Goal: Transaction & Acquisition: Subscribe to service/newsletter

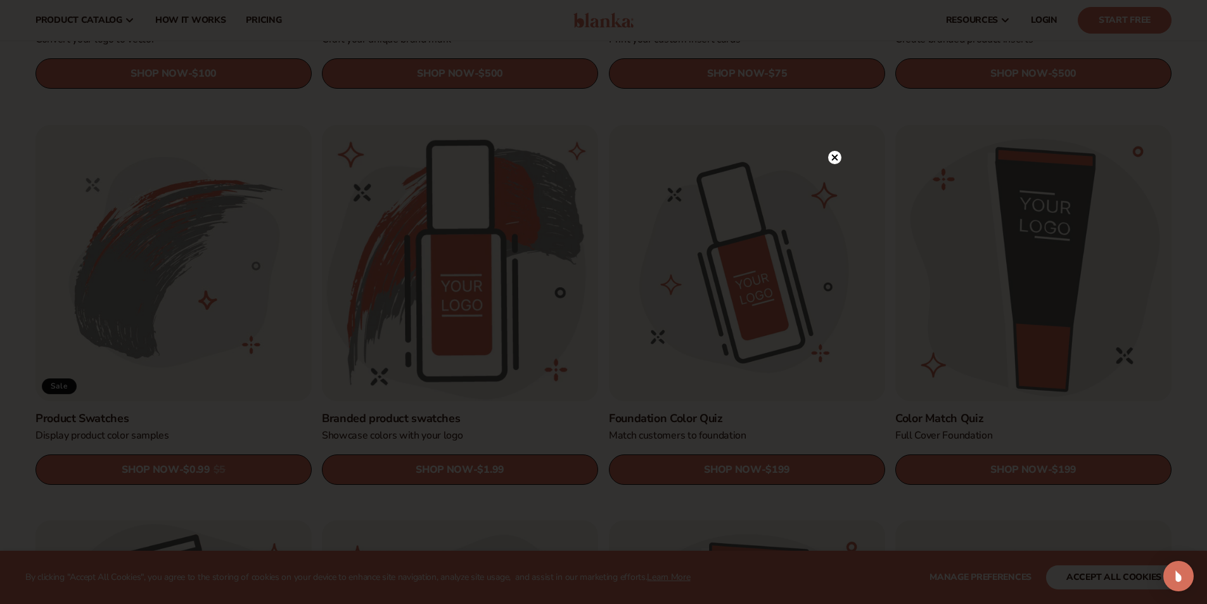
scroll to position [697, 0]
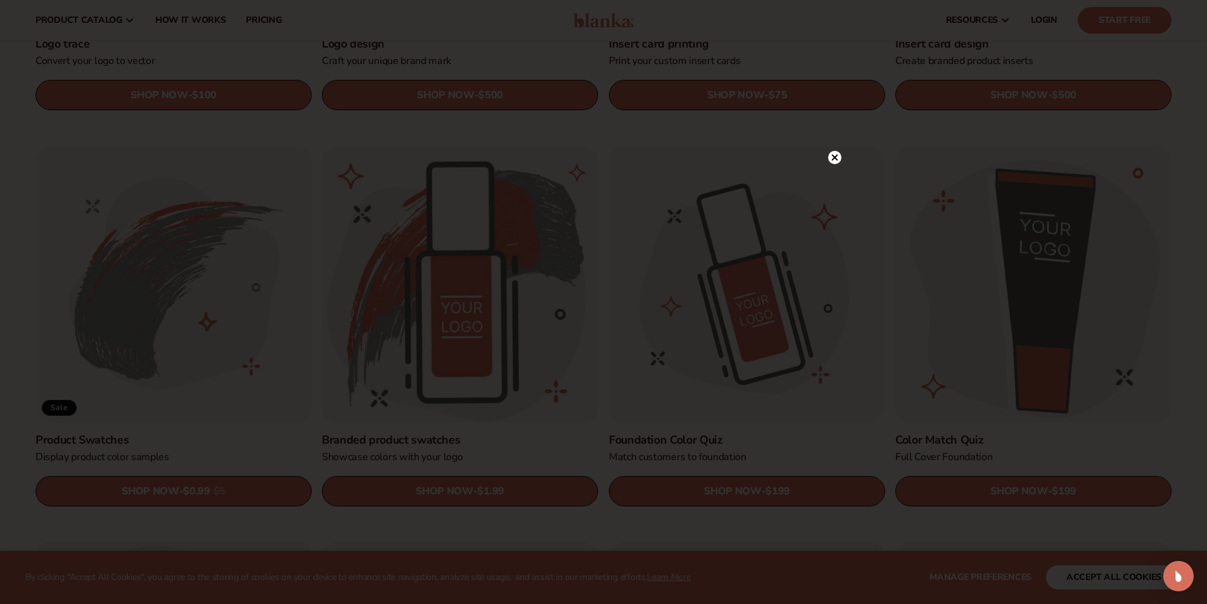
click at [836, 162] on circle at bounding box center [834, 157] width 13 height 13
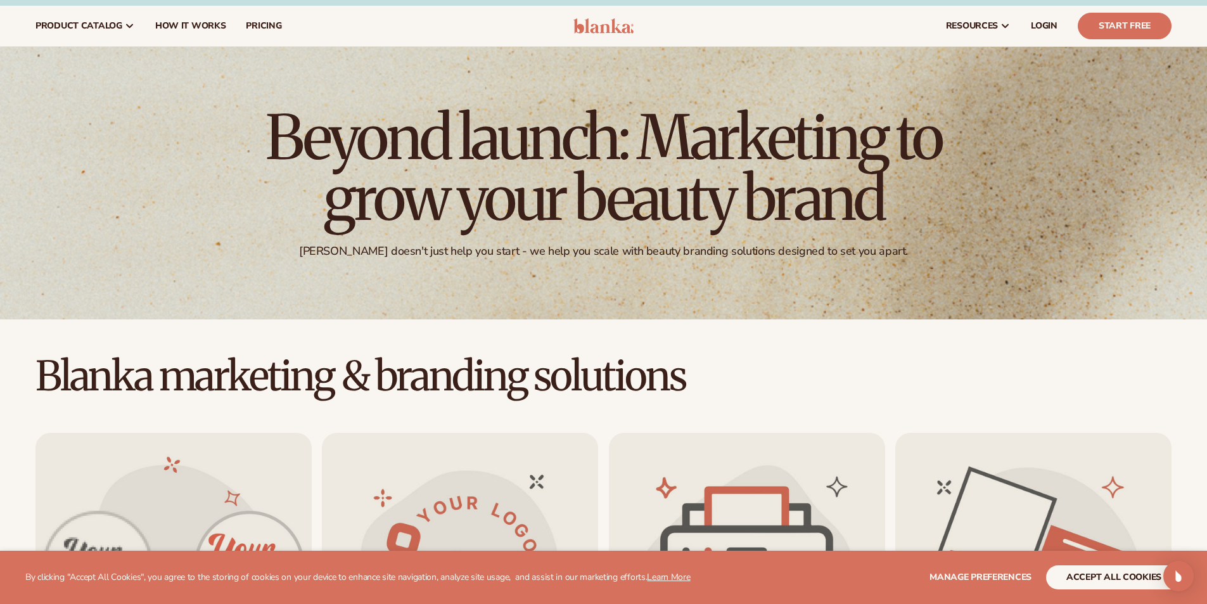
scroll to position [0, 0]
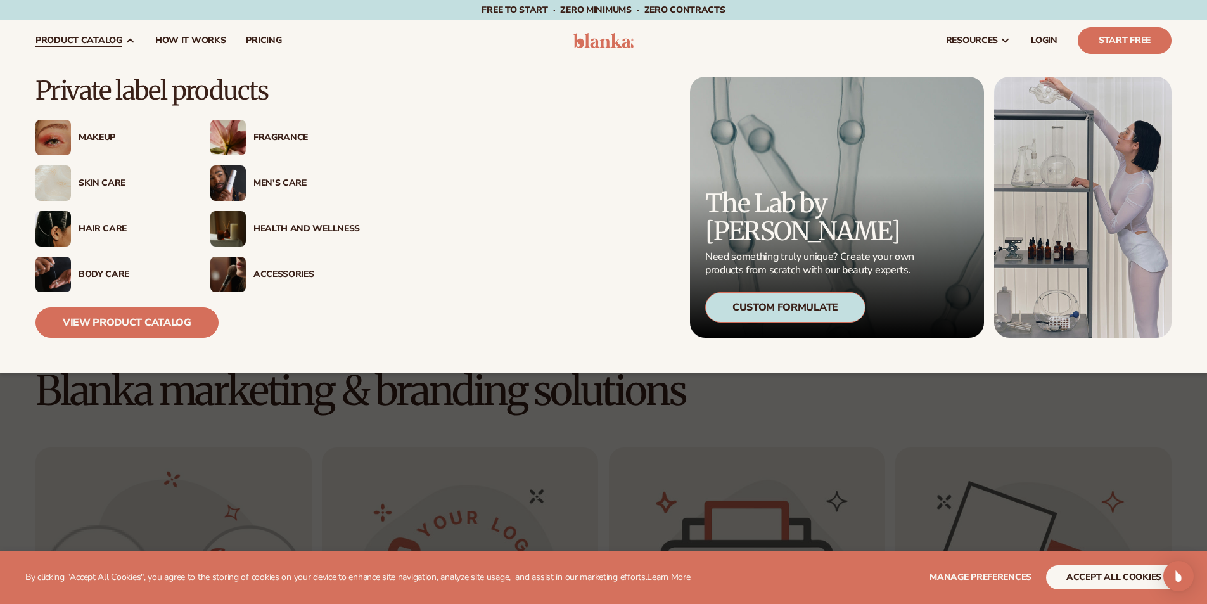
click at [90, 141] on div "Makeup" at bounding box center [132, 137] width 106 height 11
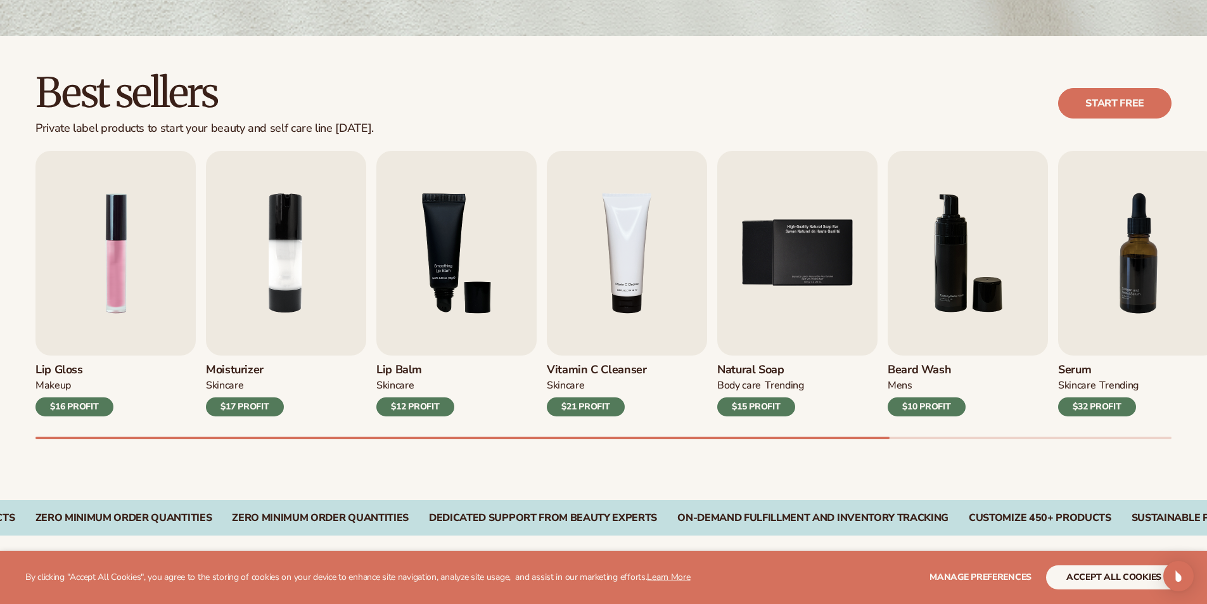
scroll to position [317, 0]
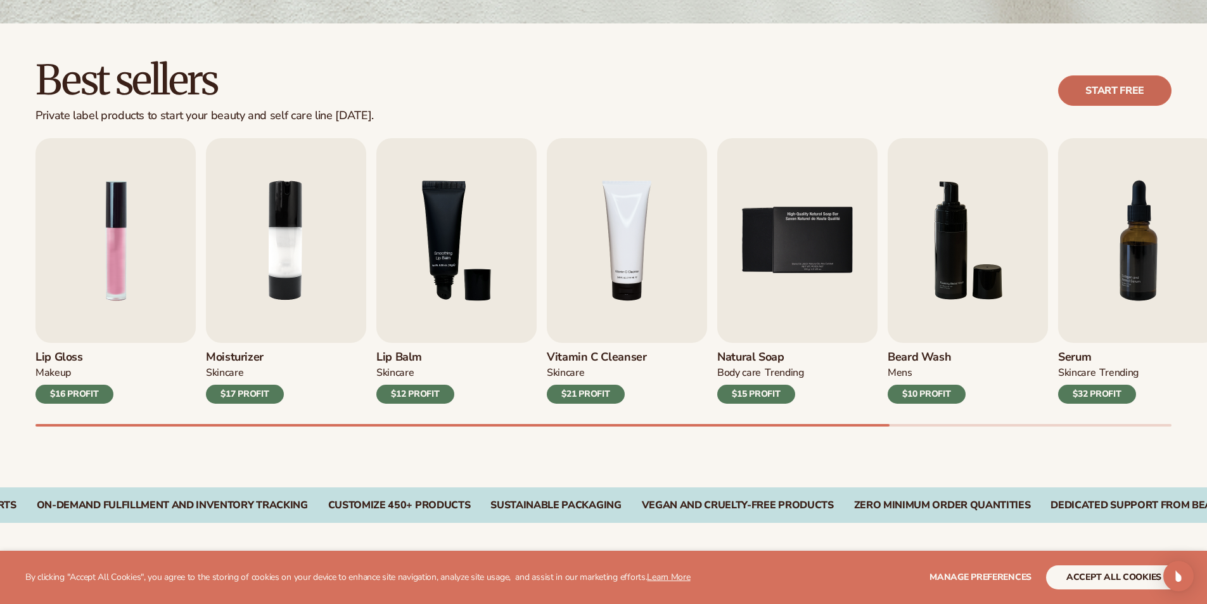
click at [1103, 86] on link "Start free" at bounding box center [1114, 90] width 113 height 30
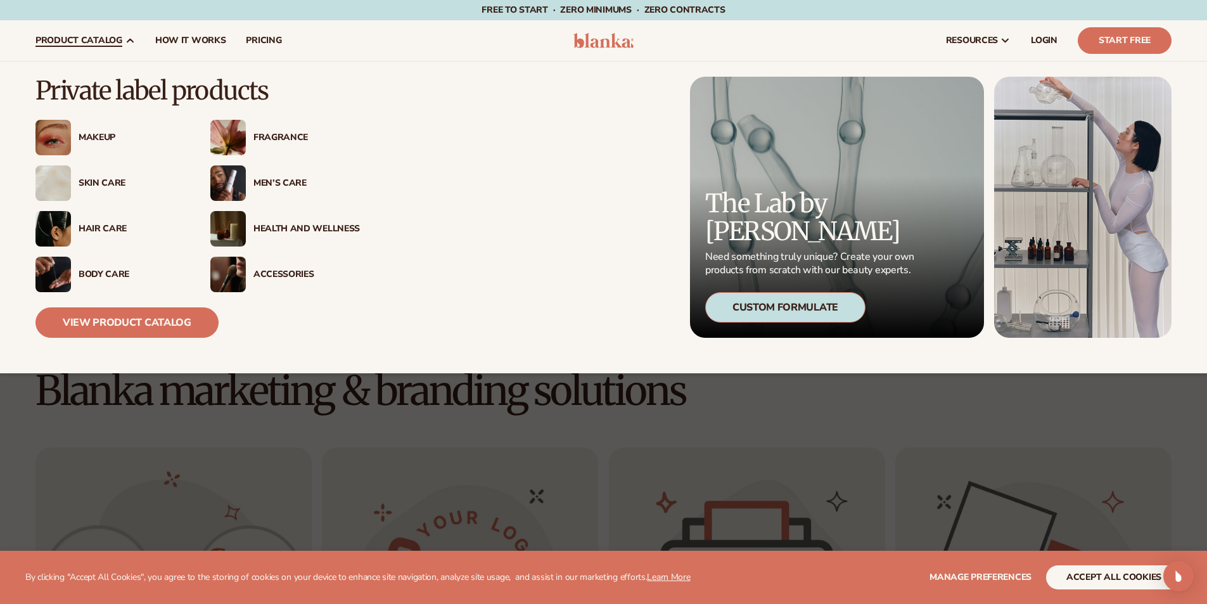
click at [102, 134] on div "Makeup" at bounding box center [132, 137] width 106 height 11
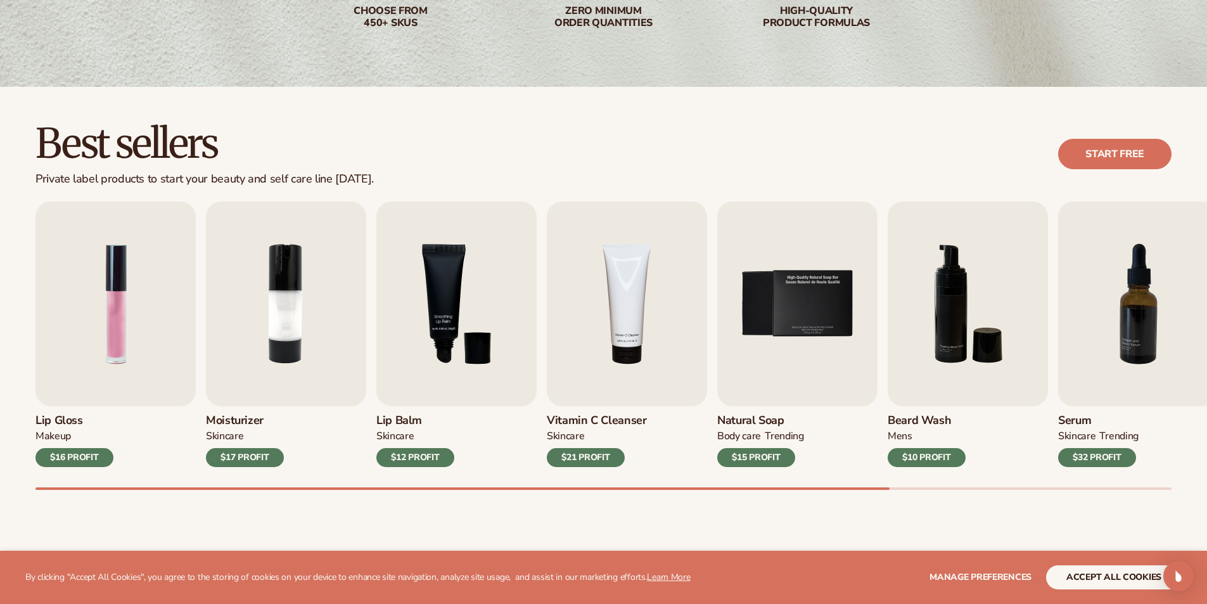
scroll to position [317, 0]
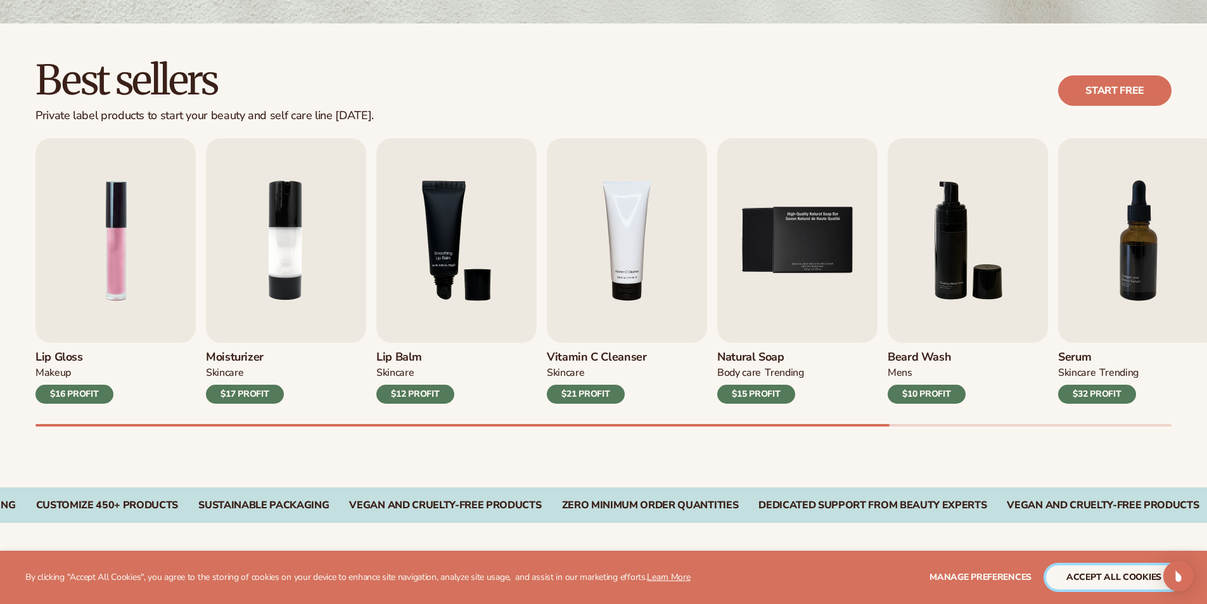
click at [1110, 574] on button "accept all cookies" at bounding box center [1114, 577] width 136 height 24
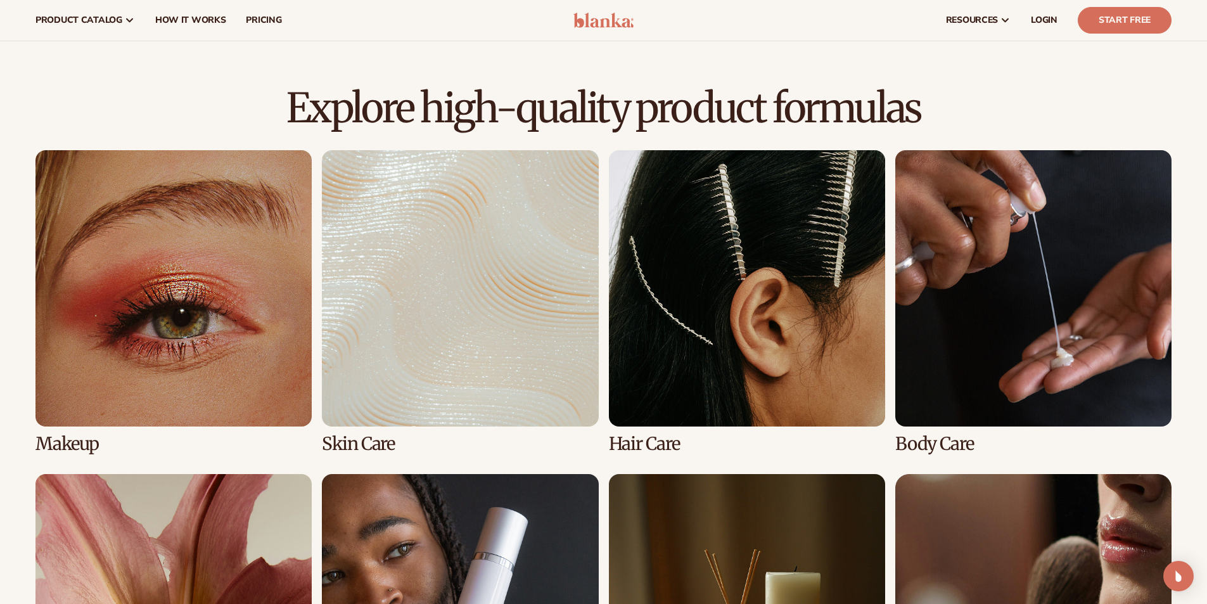
scroll to position [697, 0]
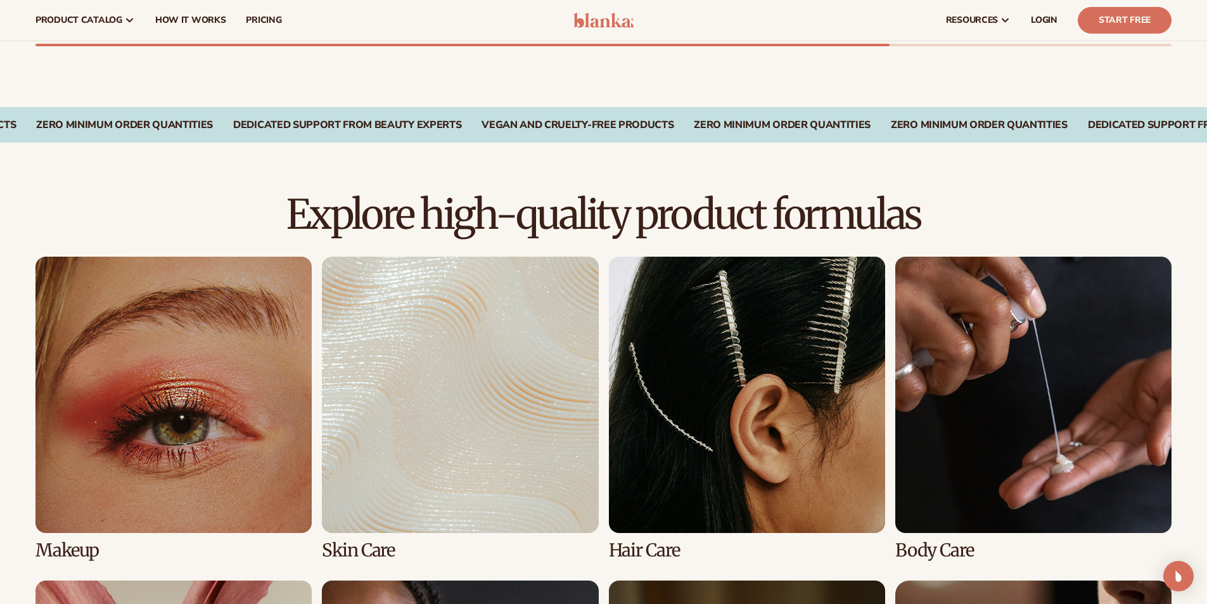
click at [274, 456] on link "1 / 8" at bounding box center [173, 408] width 276 height 303
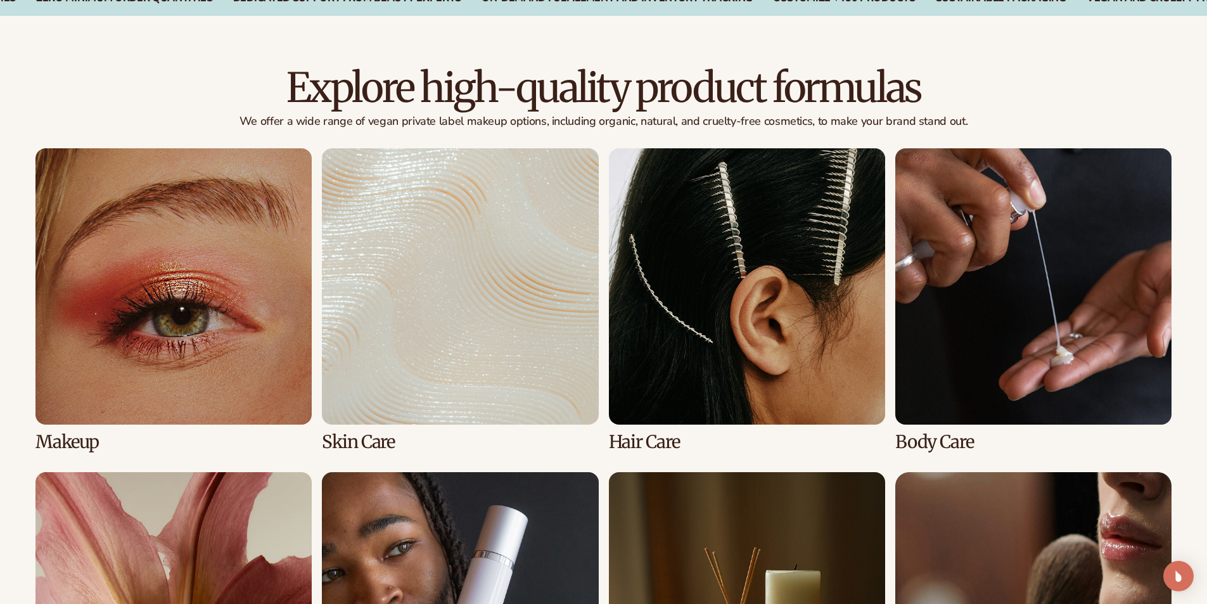
scroll to position [887, 0]
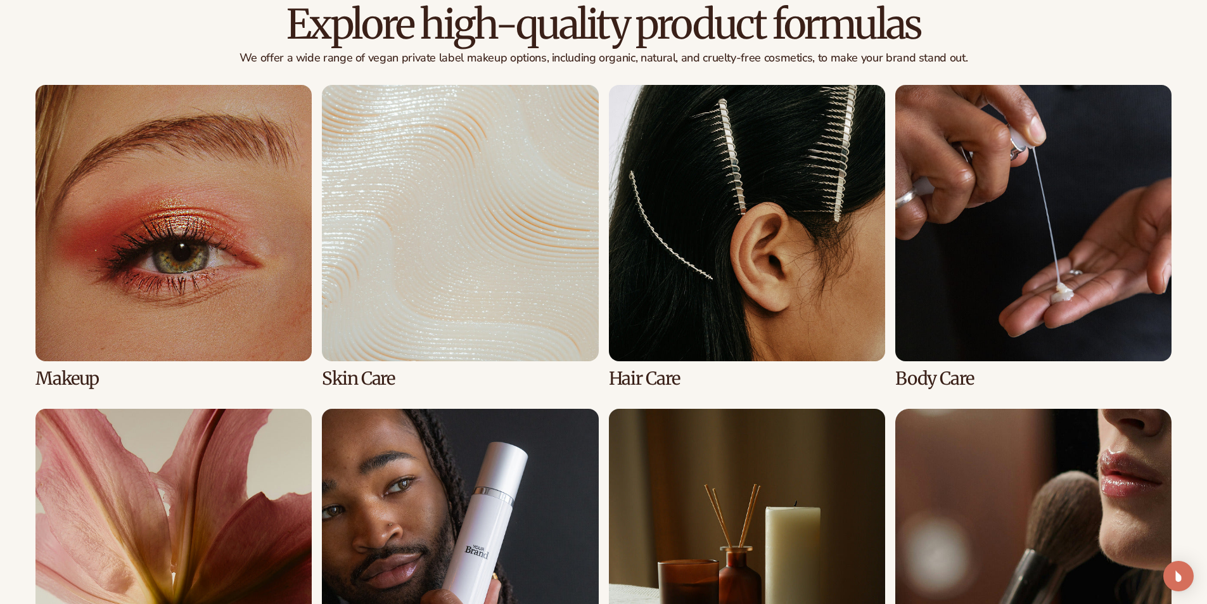
click at [276, 322] on link "1 / 8" at bounding box center [173, 236] width 276 height 303
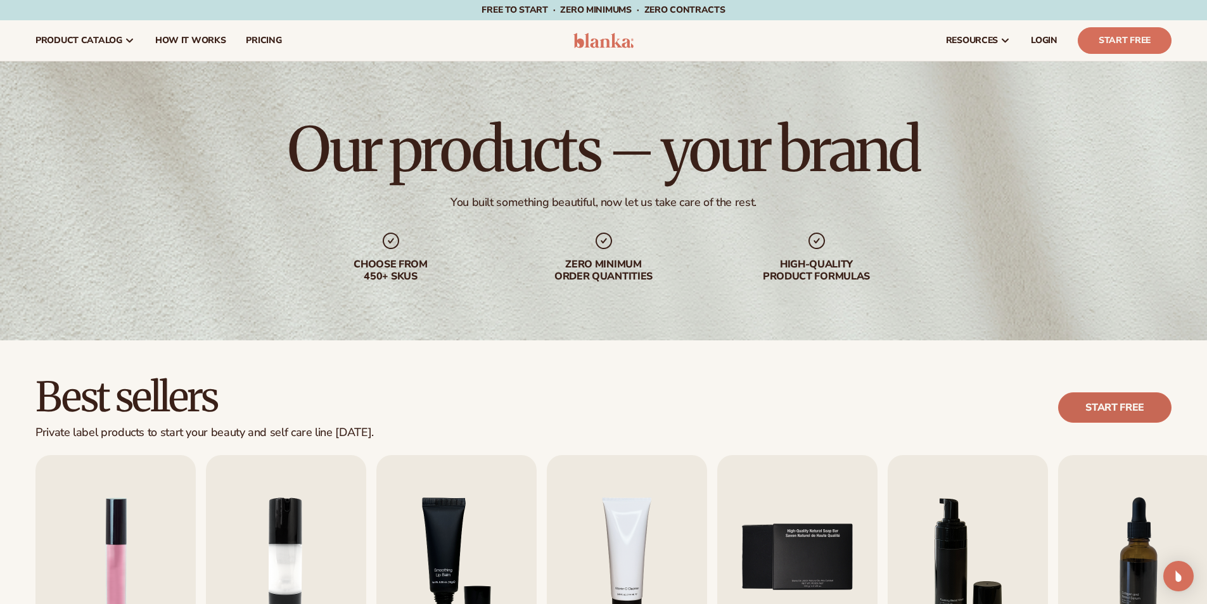
click at [1114, 417] on link "Start free" at bounding box center [1114, 407] width 113 height 30
